Goal: Information Seeking & Learning: Learn about a topic

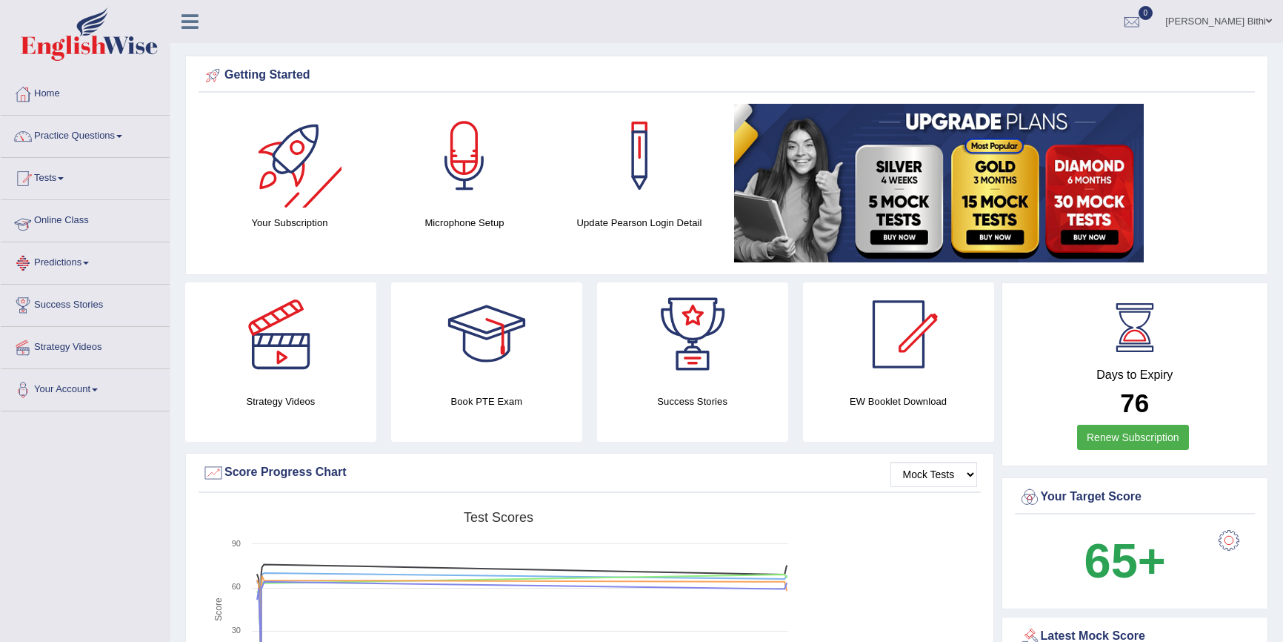
click at [95, 219] on link "Online Class" at bounding box center [85, 218] width 169 height 37
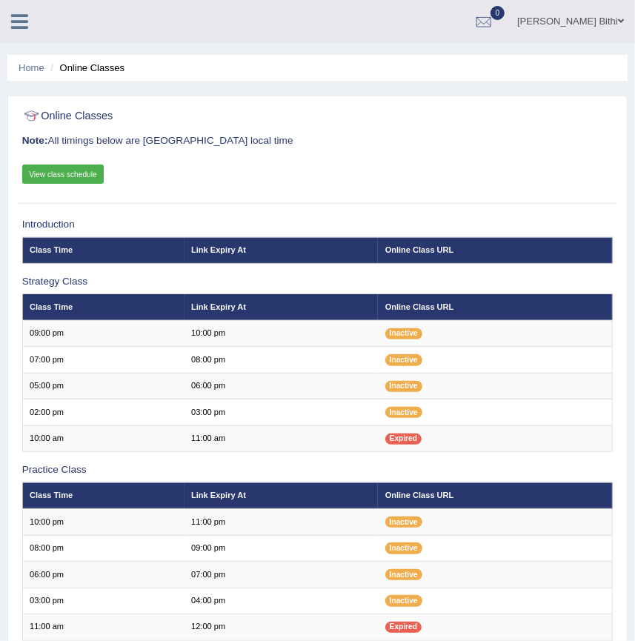
click at [329, 156] on div "Online Classes Note: All timings below are Melbourne local time View class sche…" at bounding box center [317, 153] width 597 height 101
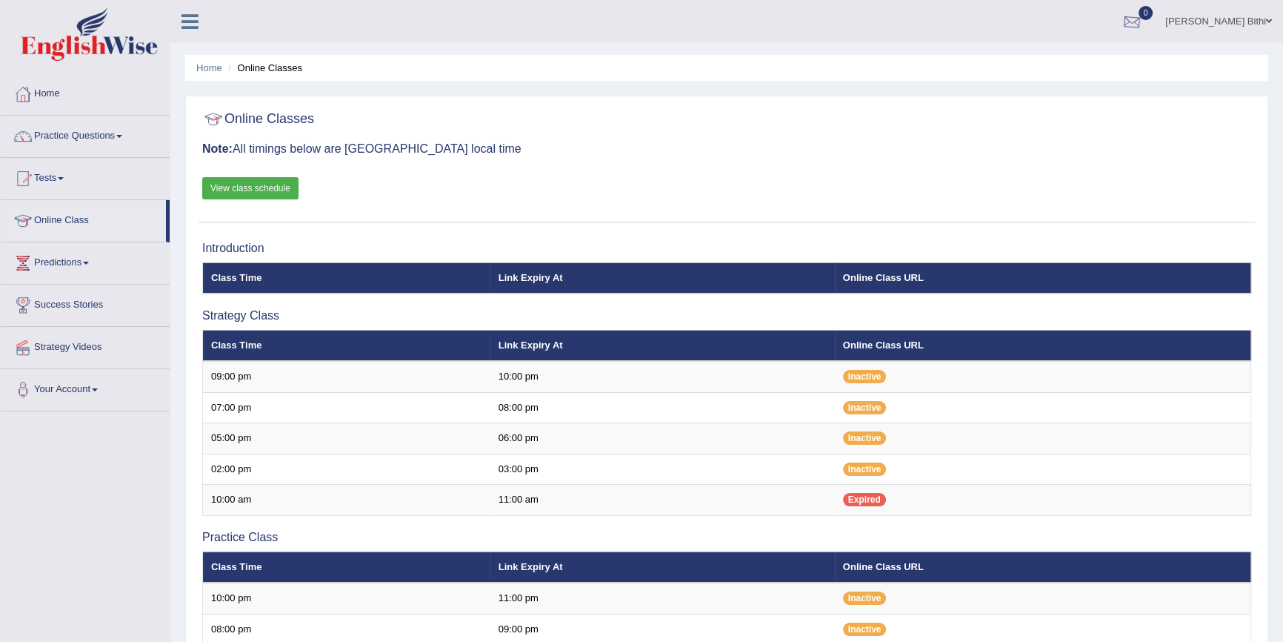
click at [634, 19] on link "Saima Akhter Bithi" at bounding box center [1218, 19] width 129 height 39
click at [634, 196] on link "Log out" at bounding box center [1202, 193] width 160 height 34
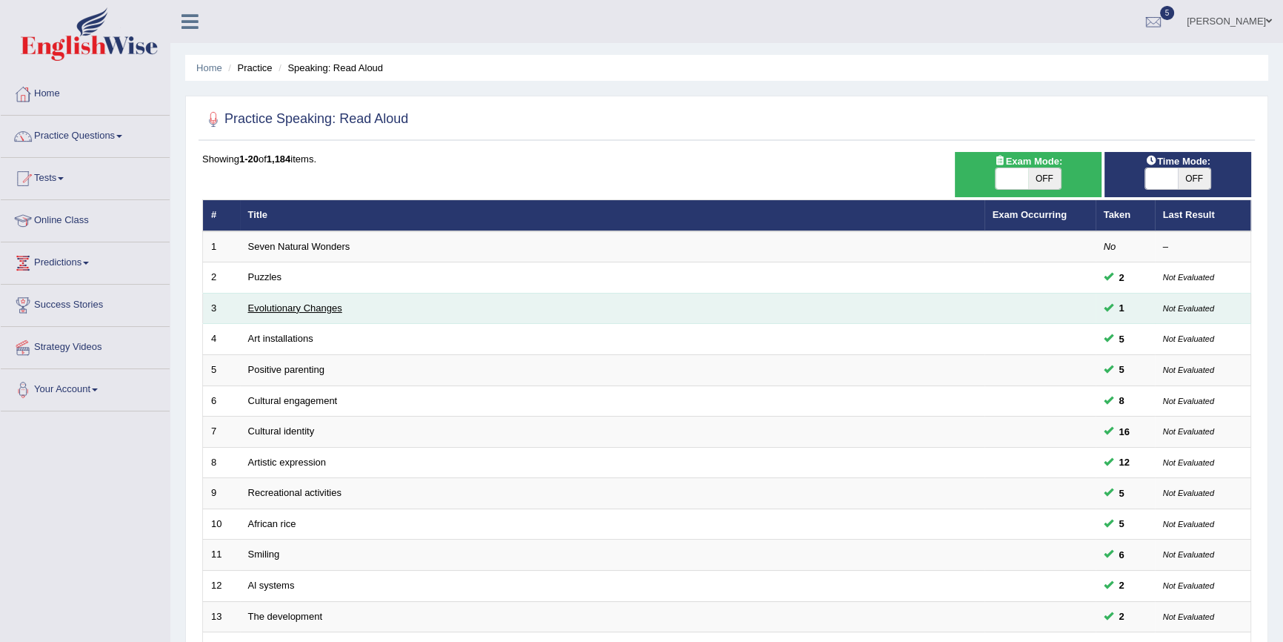
click at [292, 308] on link "Evolutionary Changes" at bounding box center [295, 307] width 94 height 11
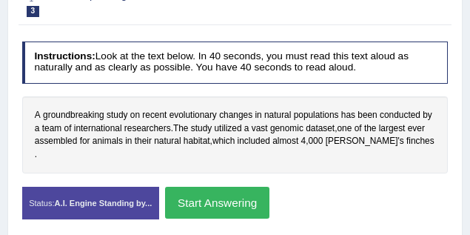
scroll to position [271, 0]
click at [205, 187] on button "Start Answering" at bounding box center [217, 203] width 104 height 32
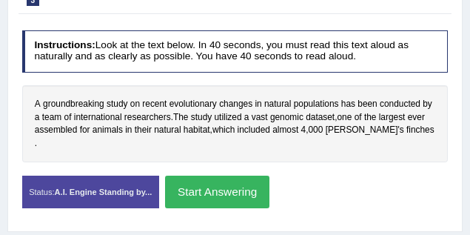
scroll to position [260, 0]
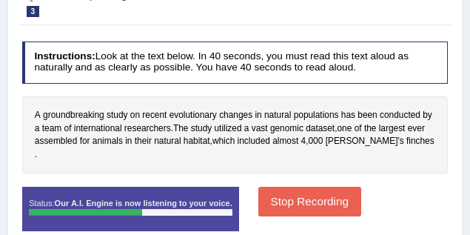
click at [339, 190] on button "Stop Recording" at bounding box center [310, 201] width 103 height 29
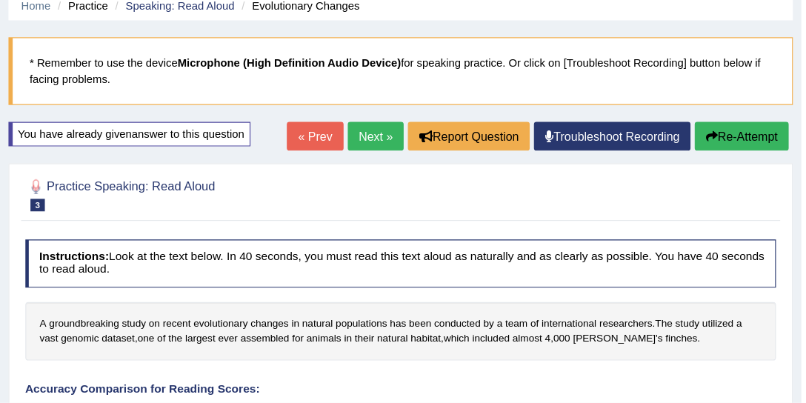
scroll to position [63, 0]
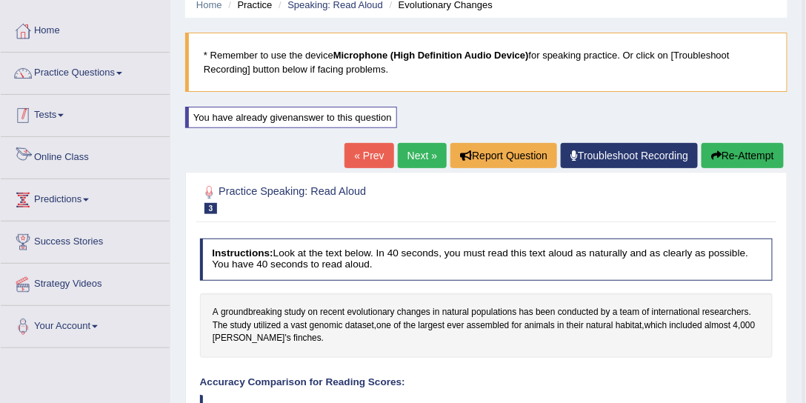
click at [124, 113] on link "Tests" at bounding box center [85, 113] width 169 height 37
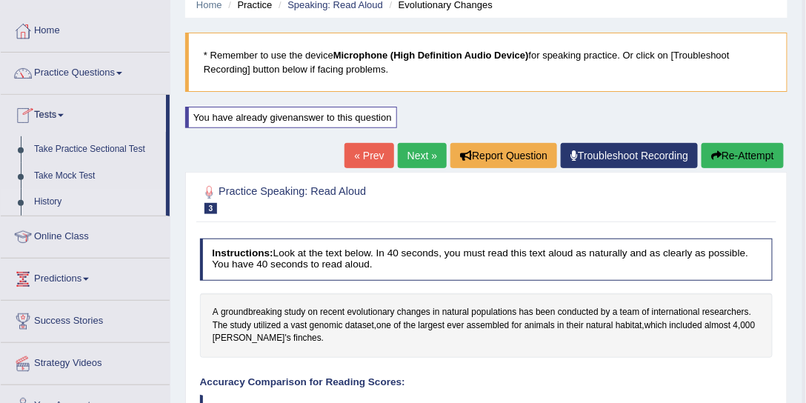
click at [40, 202] on link "History" at bounding box center [96, 202] width 139 height 27
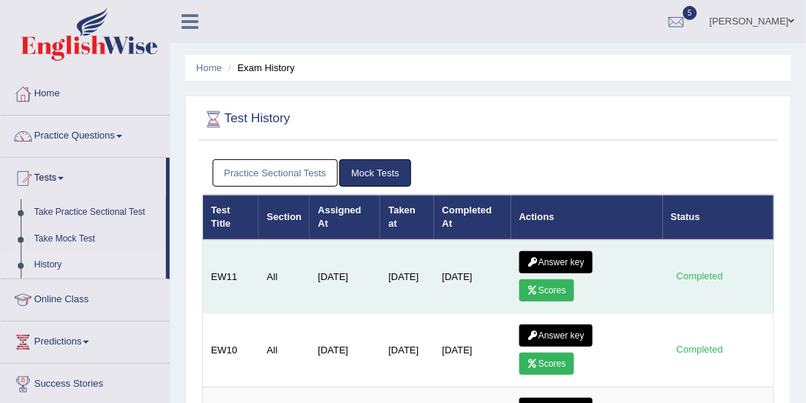
click at [544, 253] on link "Answer key" at bounding box center [555, 262] width 73 height 22
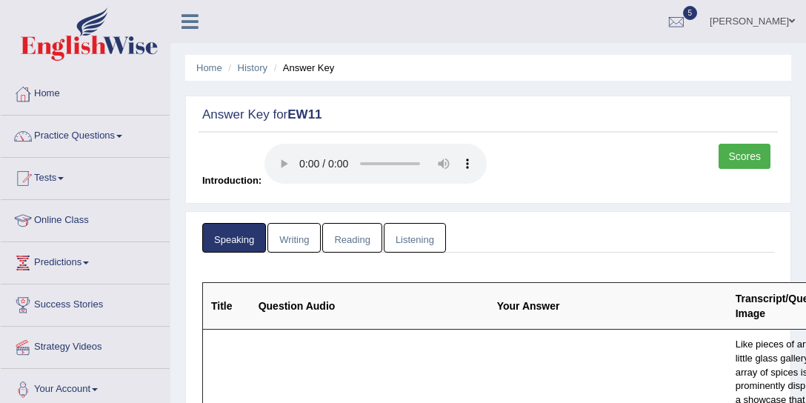
click at [731, 149] on link "Scores" at bounding box center [745, 156] width 52 height 25
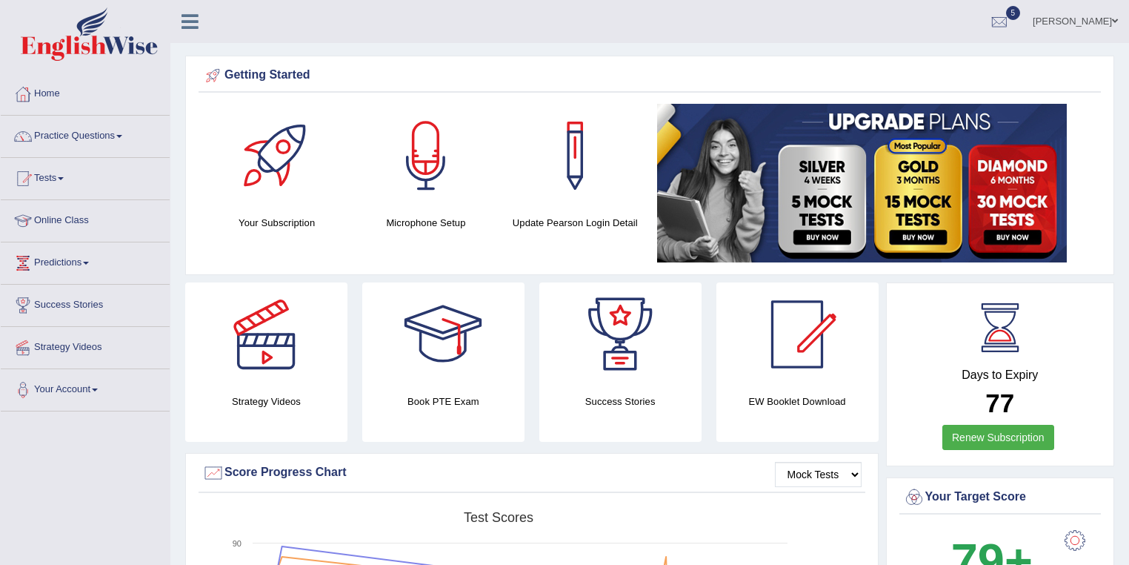
click at [71, 222] on link "Online Class" at bounding box center [85, 218] width 169 height 37
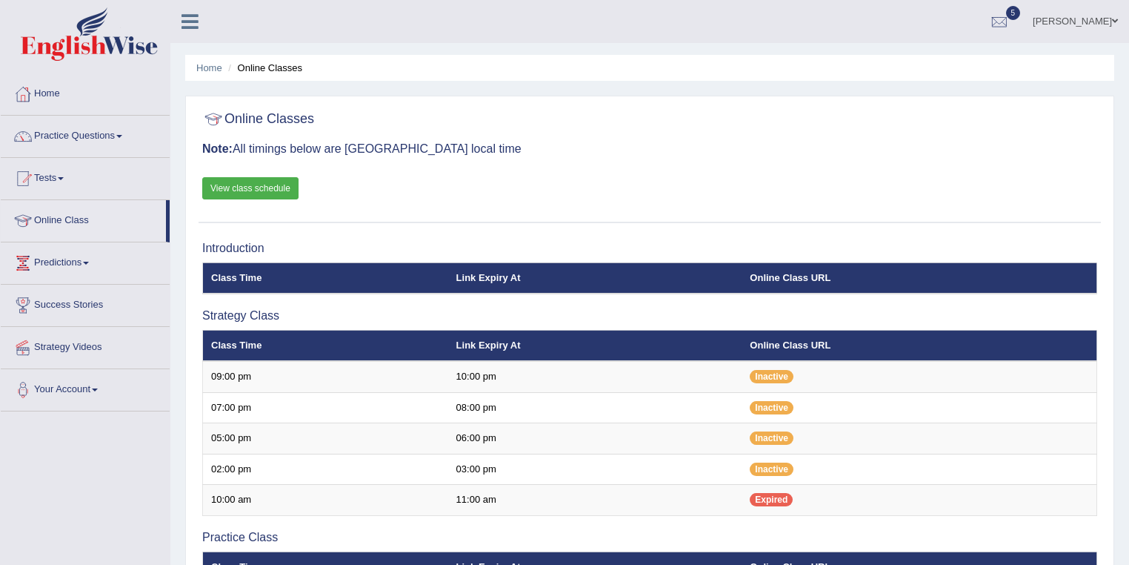
click at [267, 187] on link "View class schedule" at bounding box center [250, 188] width 96 height 22
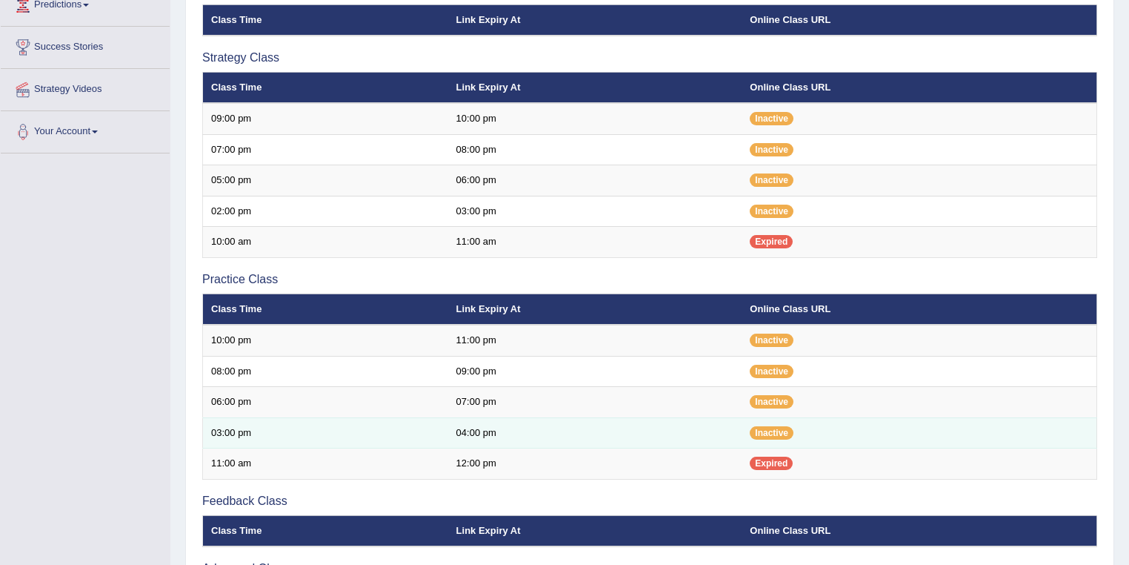
scroll to position [237, 0]
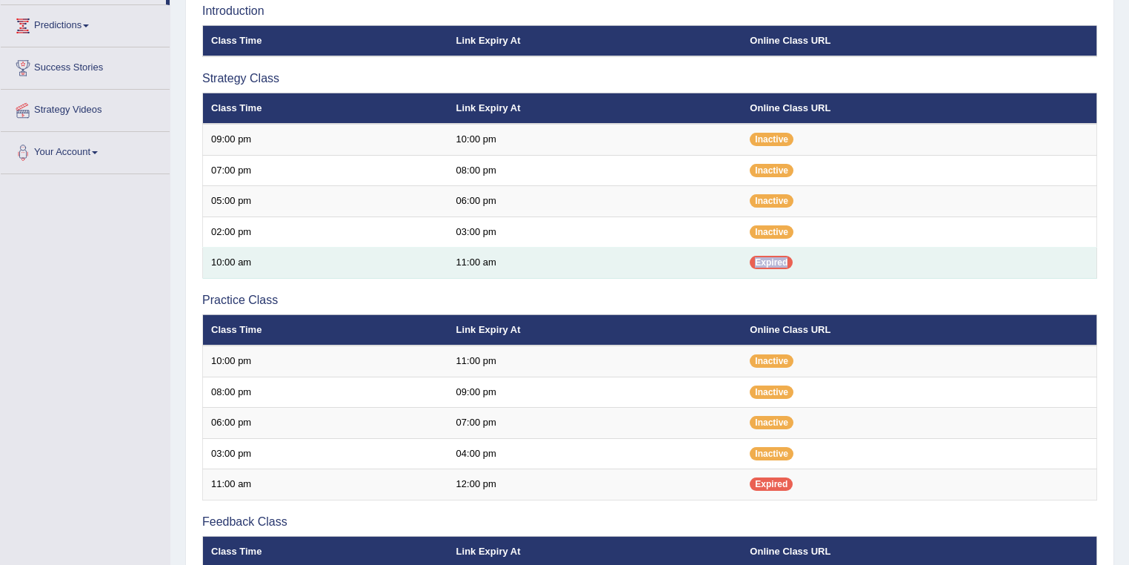
drag, startPoint x: 738, startPoint y: 256, endPoint x: 833, endPoint y: 259, distance: 94.9
click at [833, 259] on tr "10:00 am 11:00 am Expired" at bounding box center [650, 262] width 894 height 31
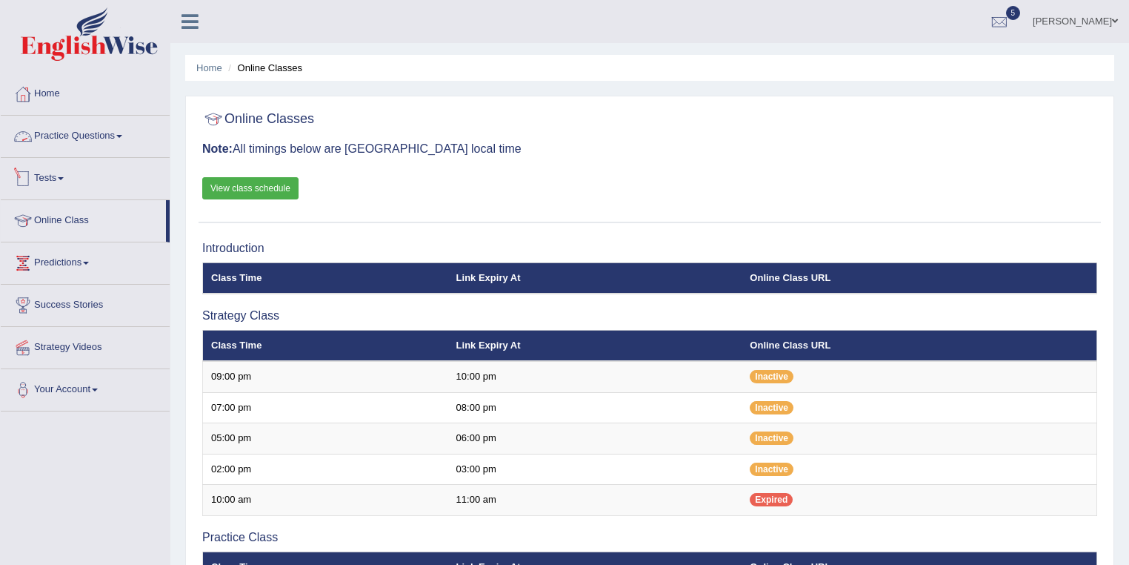
click at [118, 122] on link "Practice Questions" at bounding box center [85, 134] width 169 height 37
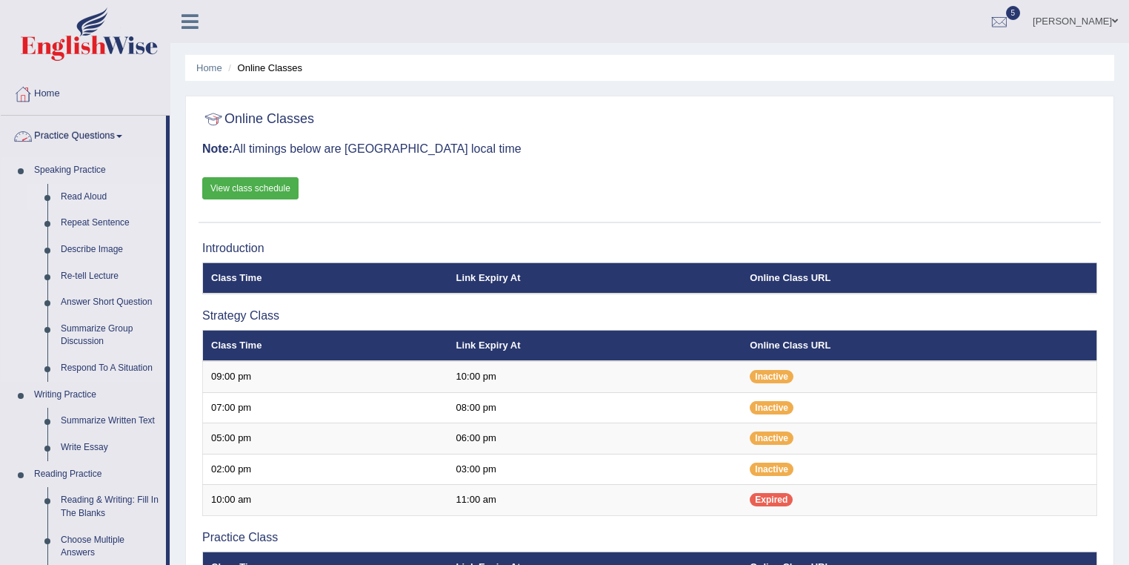
click at [91, 187] on link "Read Aloud" at bounding box center [110, 197] width 112 height 27
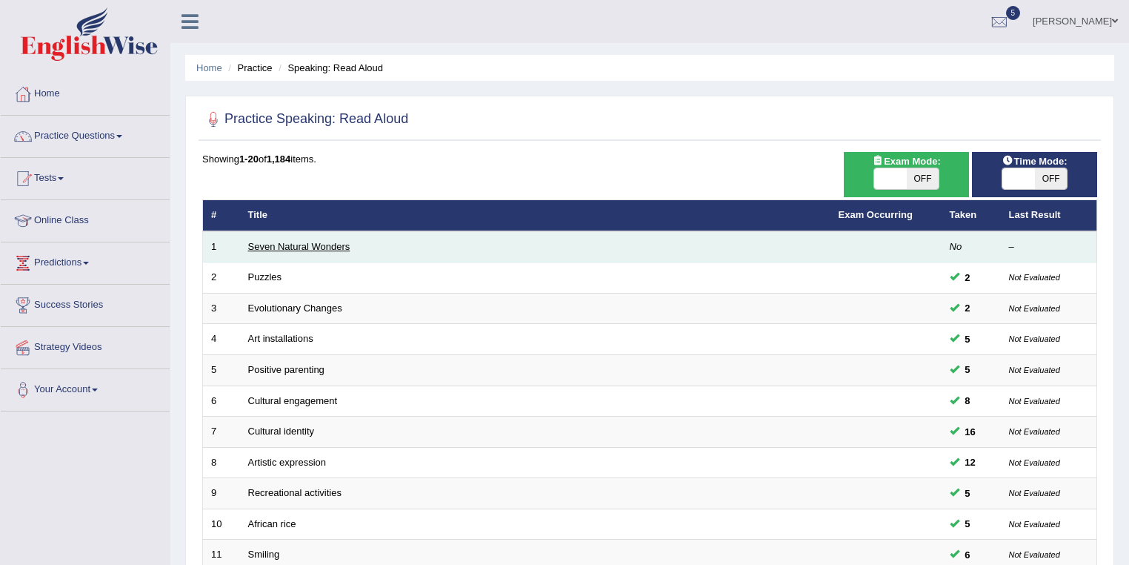
click at [279, 245] on link "Seven Natural Wonders" at bounding box center [299, 246] width 102 height 11
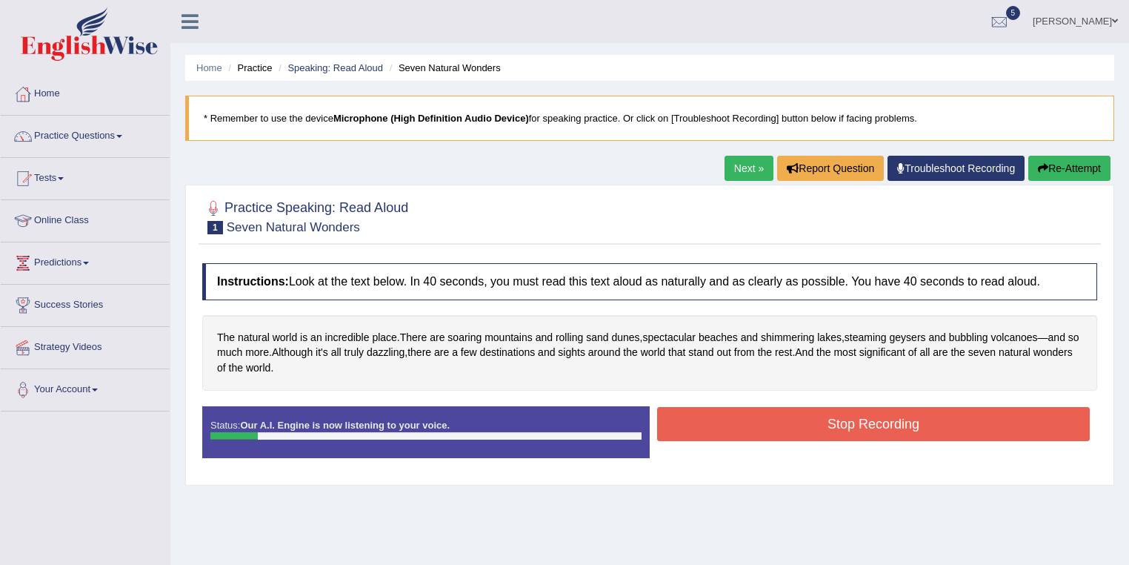
click at [885, 424] on button "Stop Recording" at bounding box center [873, 424] width 433 height 34
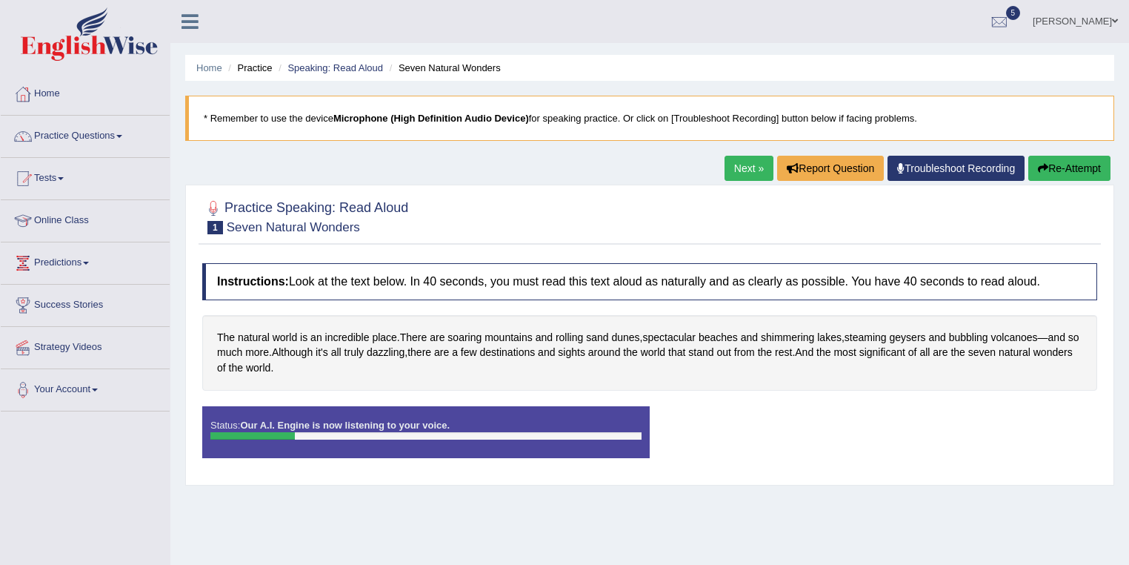
drag, startPoint x: 1098, startPoint y: 153, endPoint x: 1079, endPoint y: 162, distance: 21.2
click at [1097, 153] on div "Home Practice Speaking: Read Aloud Seven Natural Wonders * Remember to use the …" at bounding box center [649, 370] width 959 height 741
click at [1079, 162] on button "Re-Attempt" at bounding box center [1069, 168] width 82 height 25
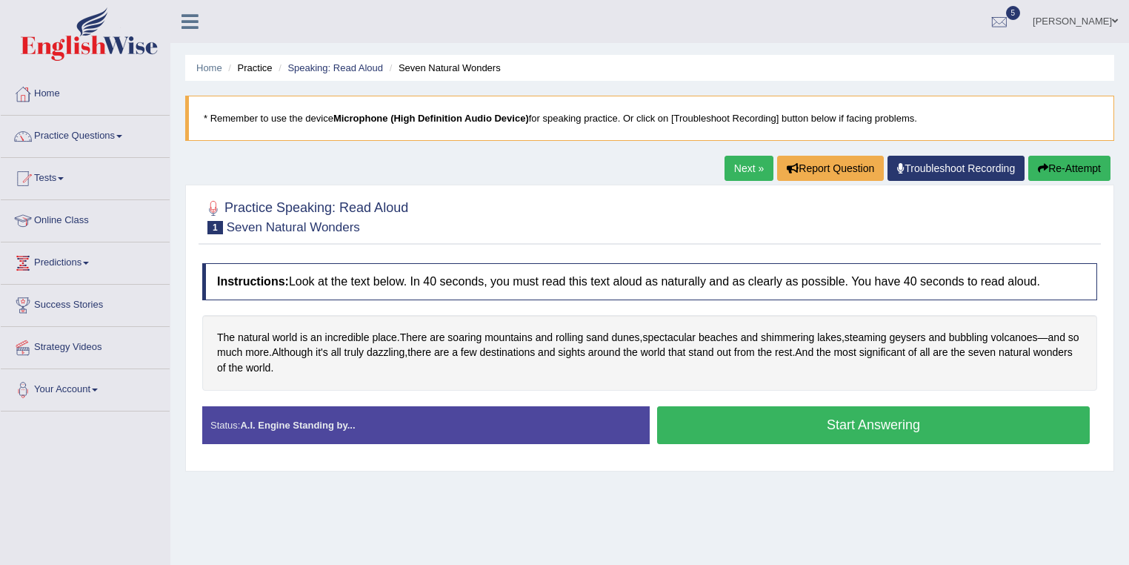
click at [829, 412] on button "Start Answering" at bounding box center [873, 425] width 433 height 38
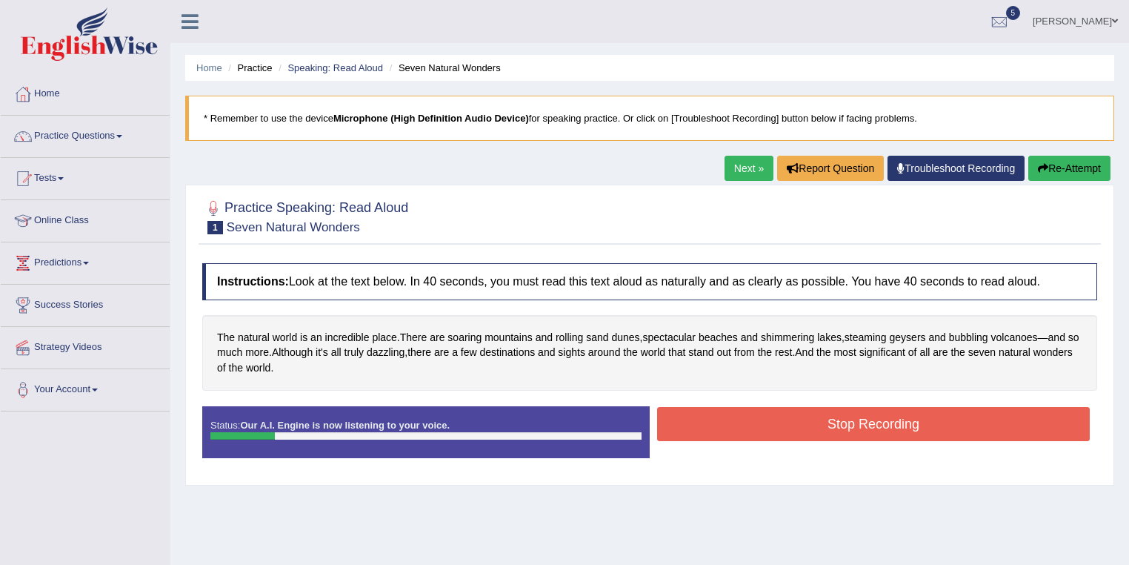
click at [859, 422] on button "Stop Recording" at bounding box center [873, 424] width 433 height 34
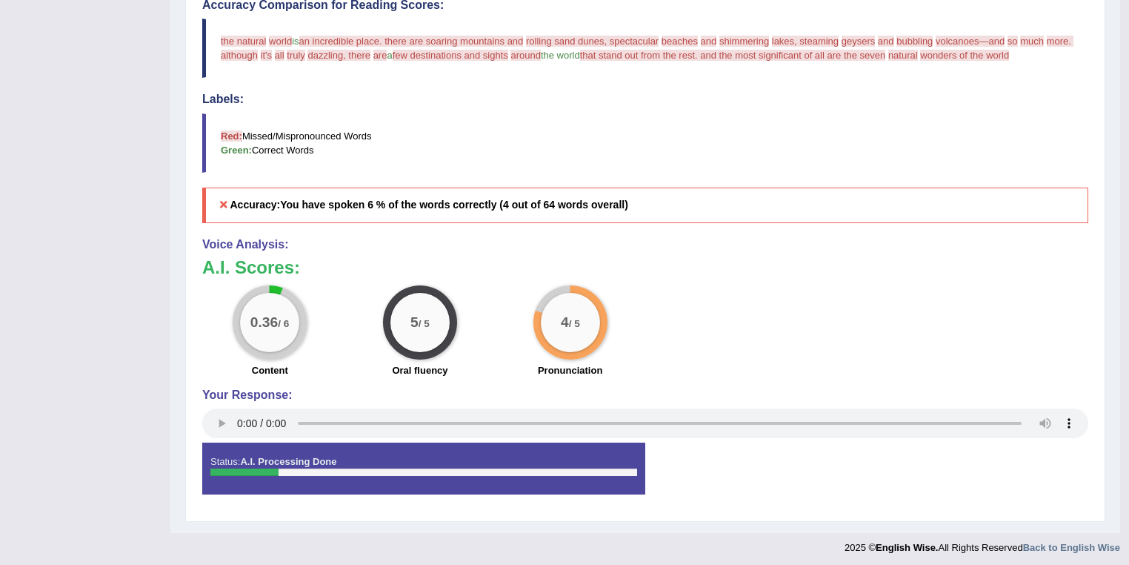
scroll to position [417, 0]
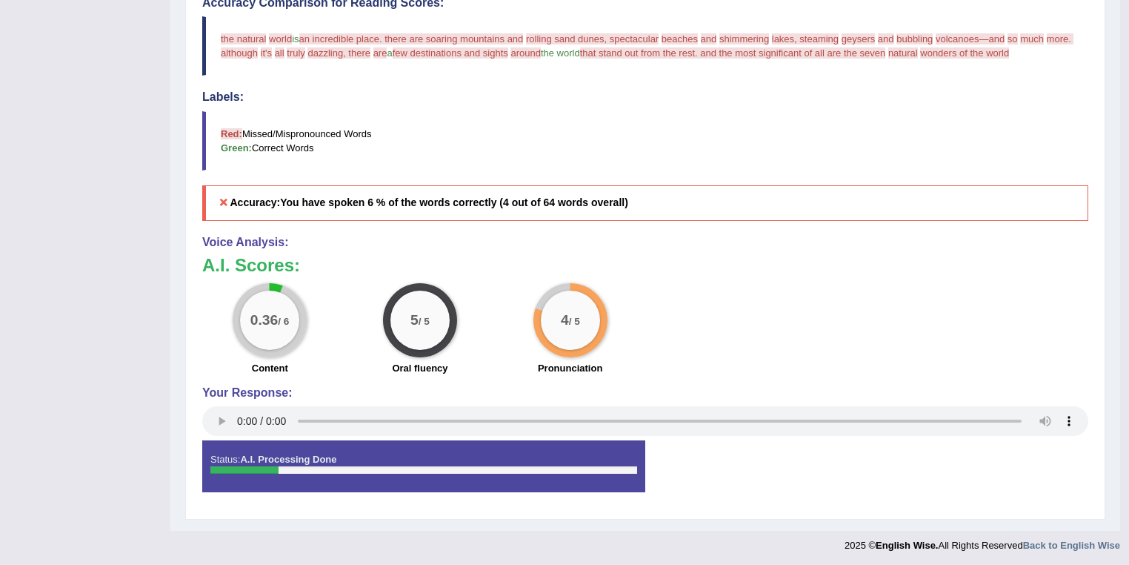
click at [424, 342] on div "5 / 5" at bounding box center [419, 319] width 59 height 59
click at [585, 344] on div "4 / 5" at bounding box center [570, 320] width 74 height 74
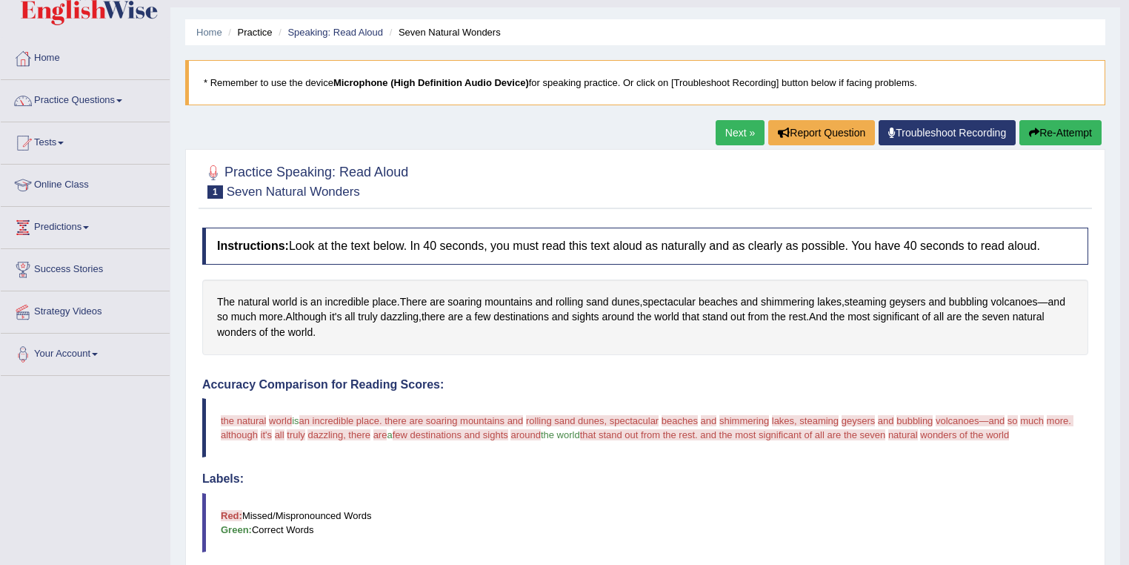
scroll to position [0, 0]
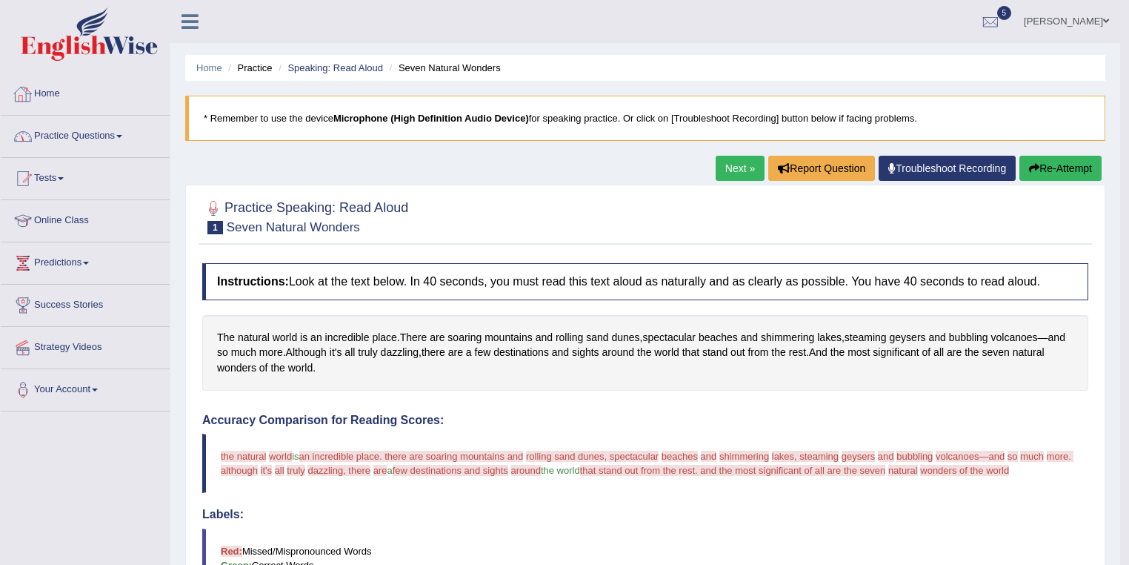
click at [122, 135] on span at bounding box center [119, 136] width 6 height 3
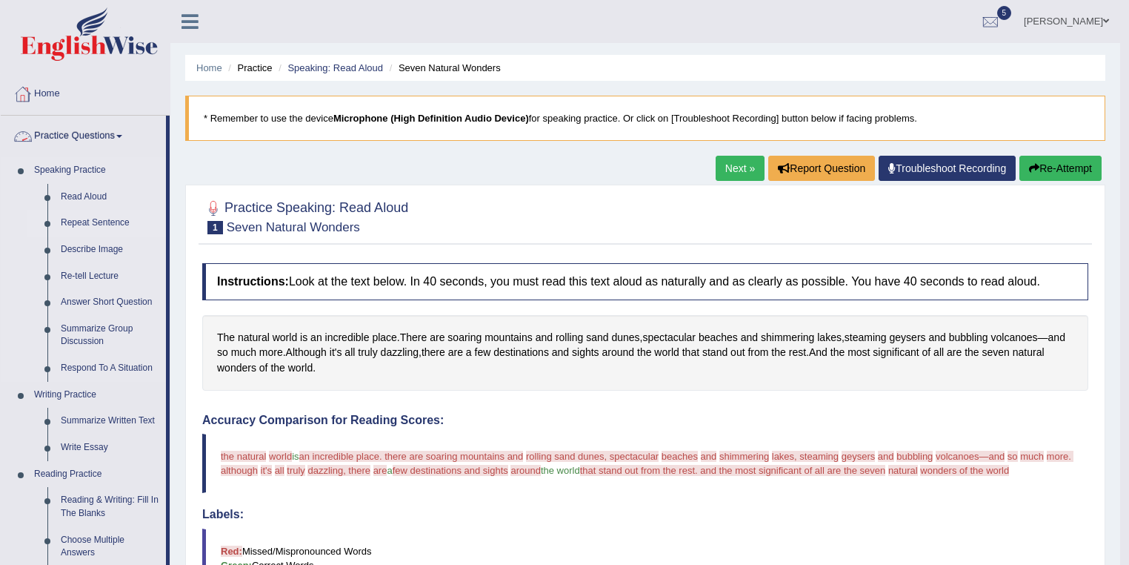
drag, startPoint x: 86, startPoint y: 222, endPoint x: 95, endPoint y: 227, distance: 10.3
click at [86, 222] on link "Repeat Sentence" at bounding box center [110, 223] width 112 height 27
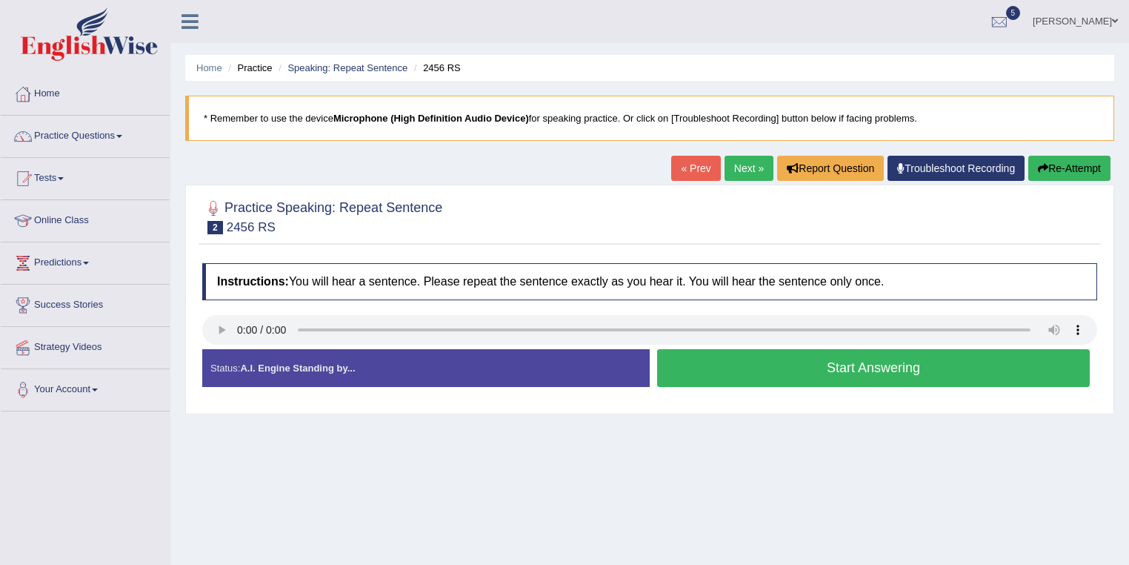
click at [890, 379] on button "Start Answering" at bounding box center [873, 368] width 433 height 38
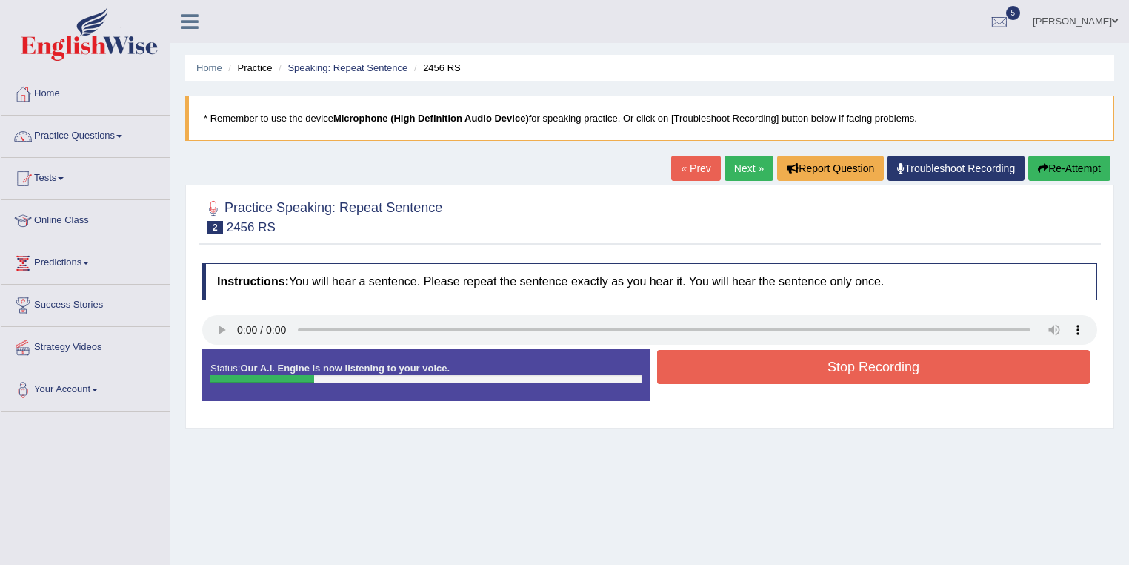
click at [716, 151] on div "Home Practice Speaking: Repeat Sentence 2456 RS * Remember to use the device Mi…" at bounding box center [649, 370] width 959 height 741
click at [725, 158] on link "Next »" at bounding box center [749, 168] width 49 height 25
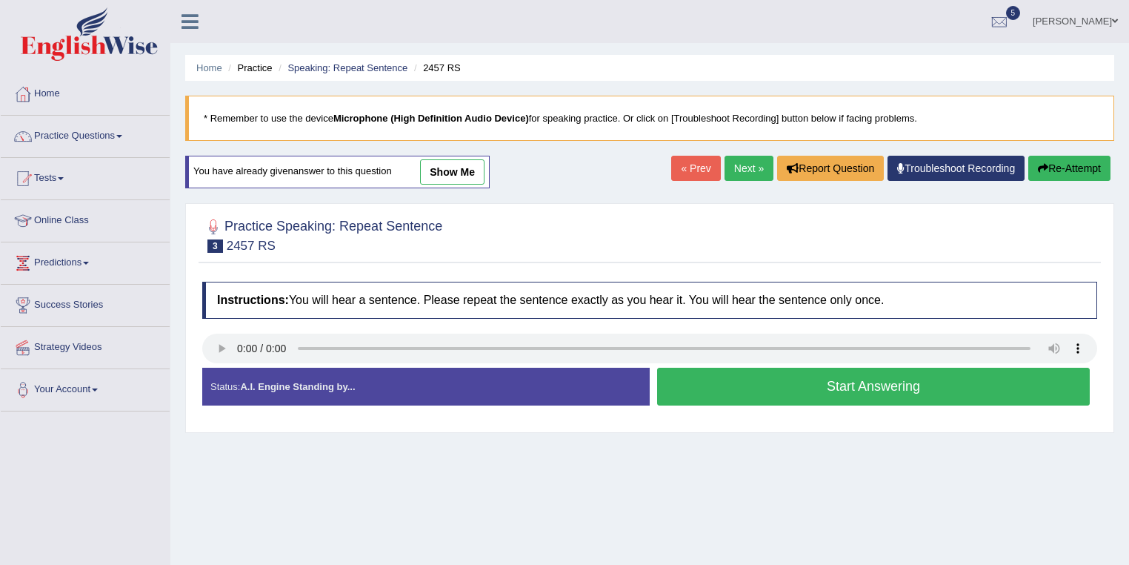
click at [748, 391] on button "Start Answering" at bounding box center [873, 386] width 433 height 38
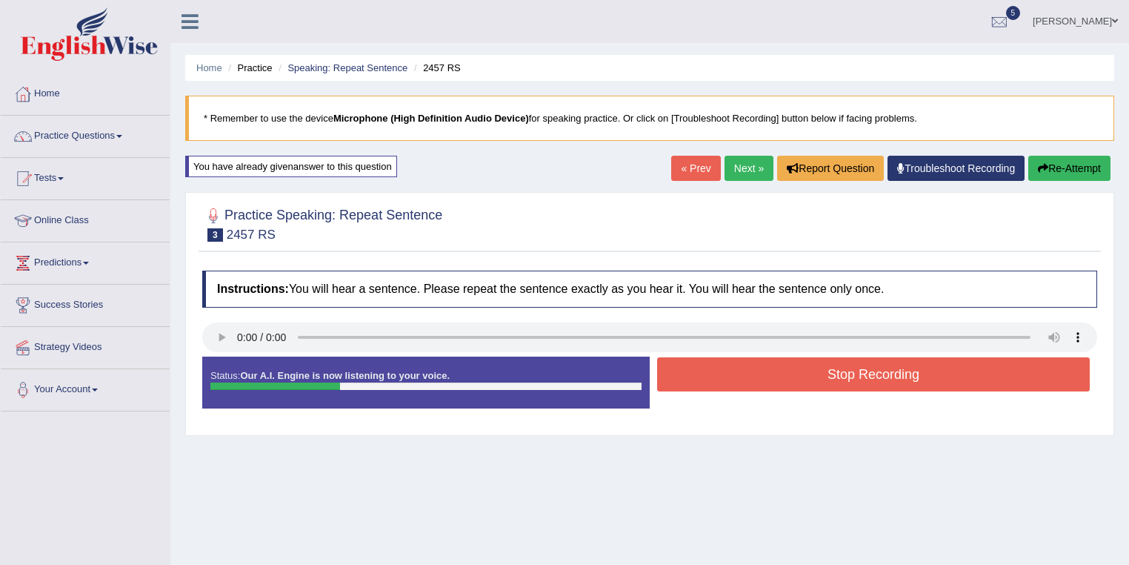
click at [791, 385] on button "Stop Recording" at bounding box center [873, 374] width 433 height 34
